Goal: Book appointment/travel/reservation

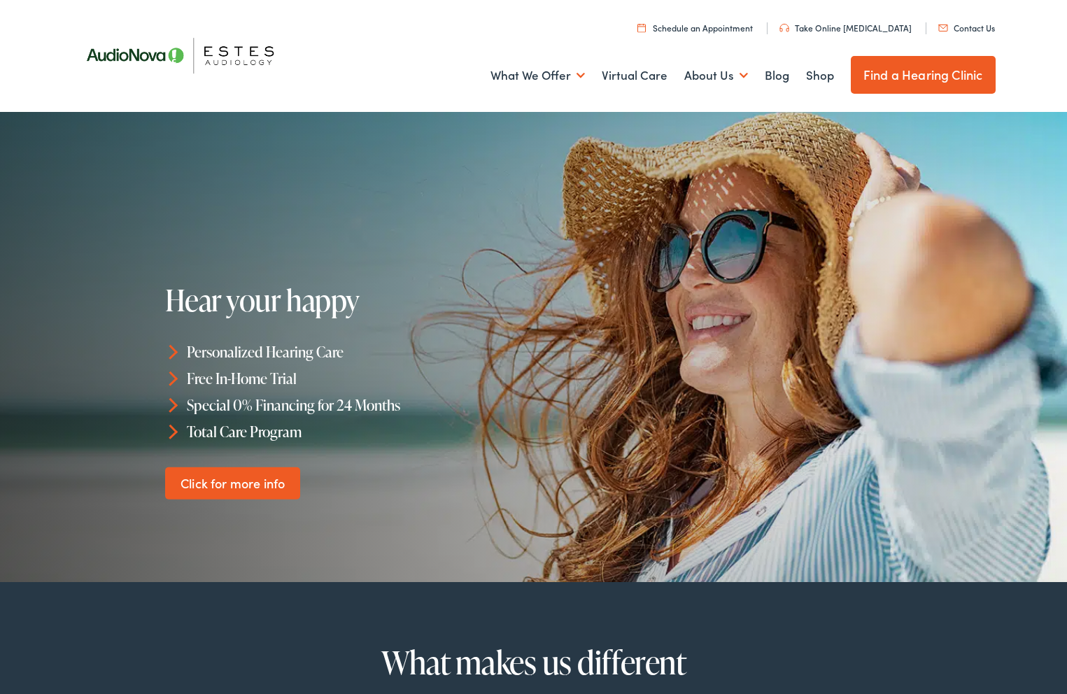
click at [922, 71] on link "Find a Hearing Clinic" at bounding box center [923, 75] width 145 height 38
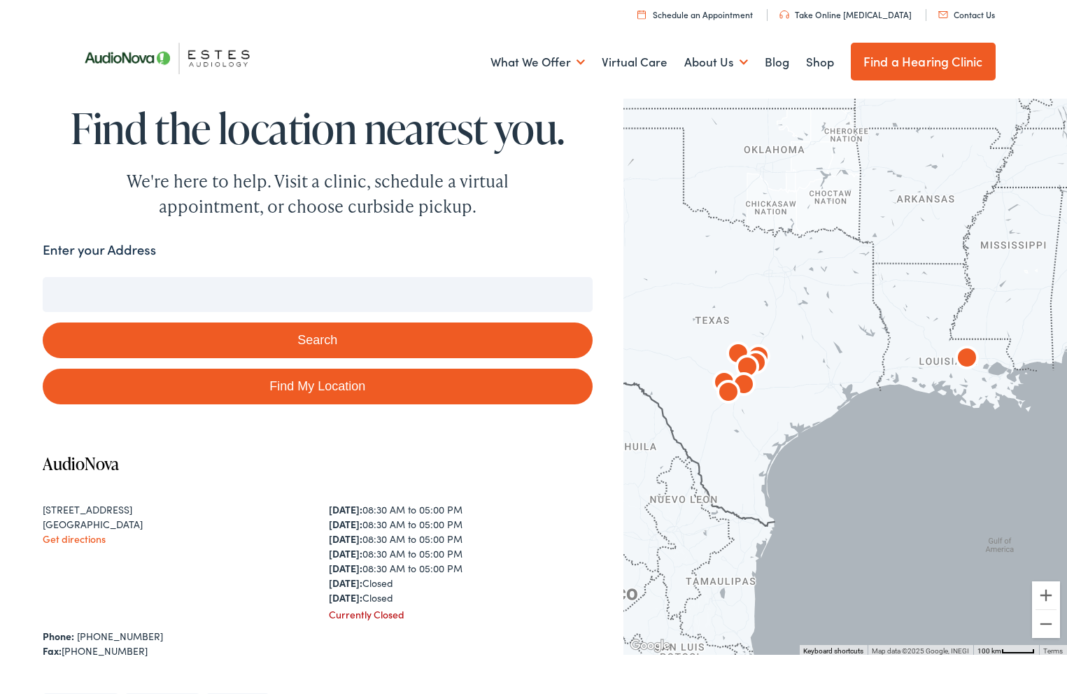
click at [339, 295] on input "Enter your Address" at bounding box center [318, 294] width 550 height 35
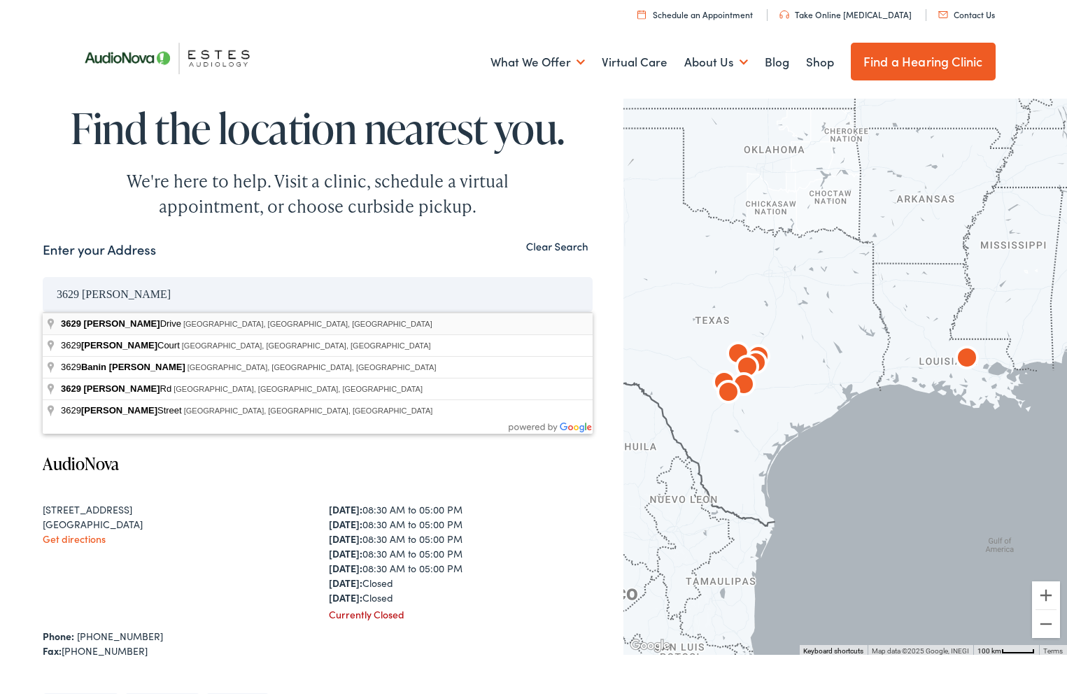
type input "[STREET_ADDRESS][PERSON_NAME]"
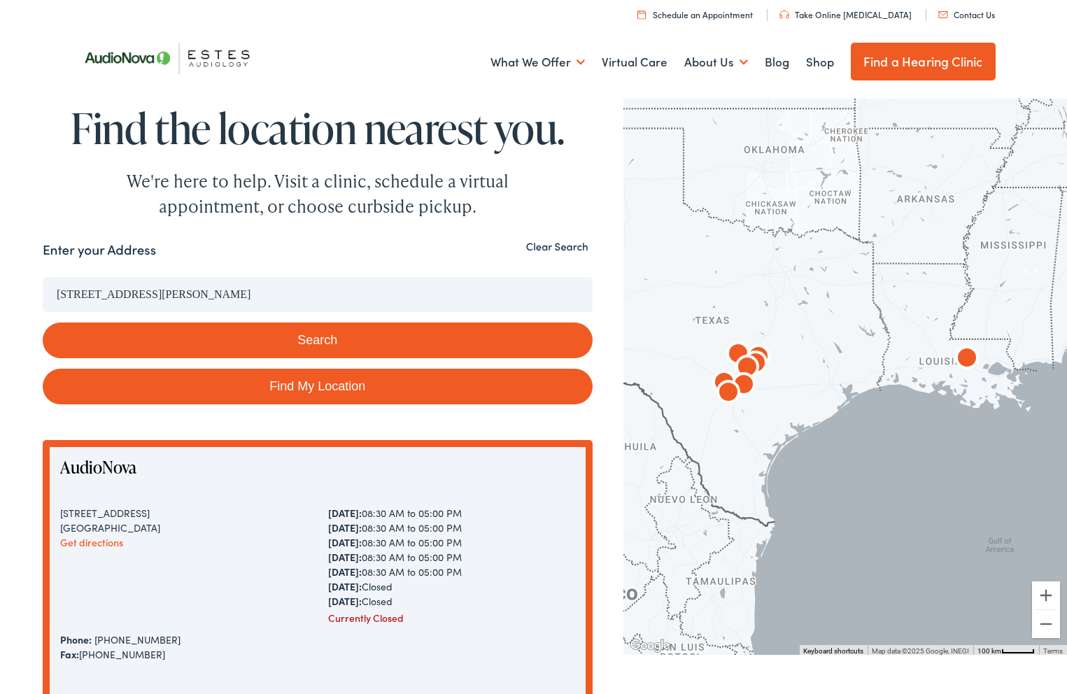
click at [300, 344] on button "Search" at bounding box center [318, 341] width 550 height 36
click at [542, 521] on div "[DATE]: 08:30 AM to 05:00 PM [DATE]: 08:30 AM to 05:00 PM [DATE]: 08:30 AM to 0…" at bounding box center [451, 557] width 247 height 103
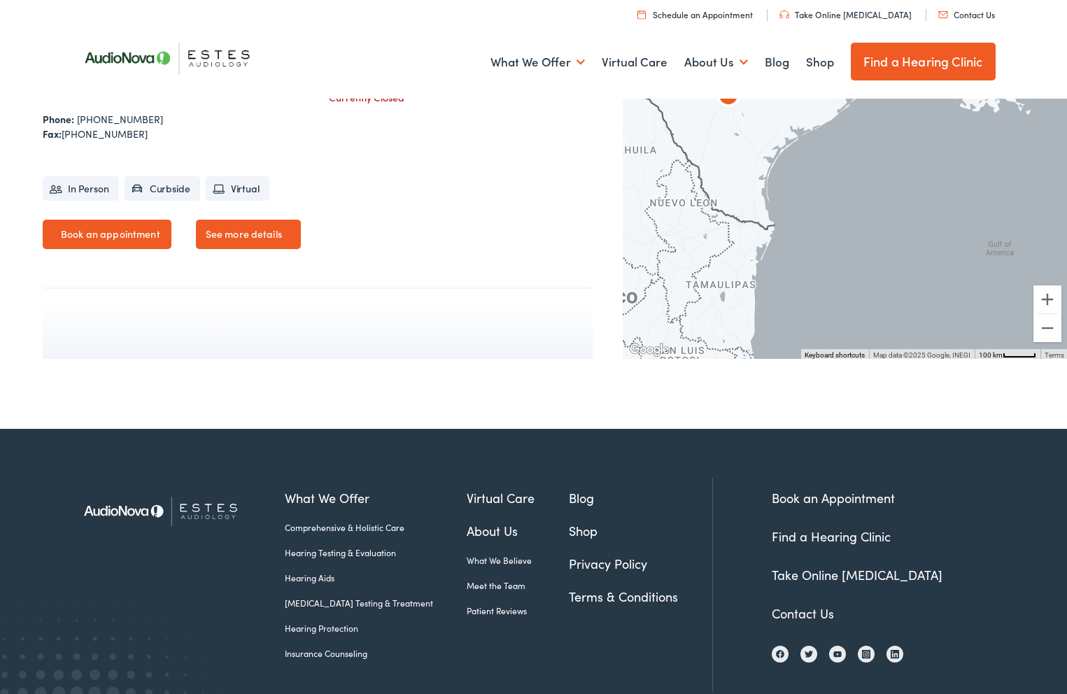
scroll to position [3079, 0]
